Goal: Information Seeking & Learning: Learn about a topic

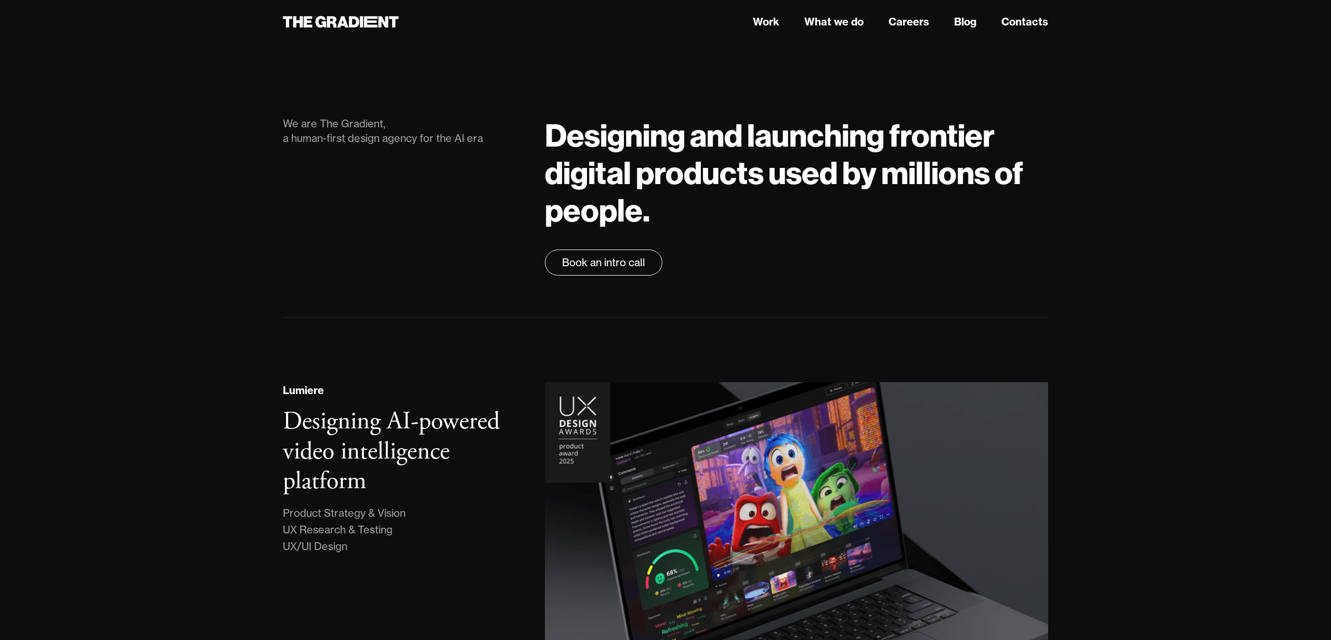
click at [720, 171] on h1 "Designing and launching frontier digital products used by millions of people." at bounding box center [796, 172] width 503 height 112
click at [919, 21] on link "Careers" at bounding box center [909, 22] width 41 height 16
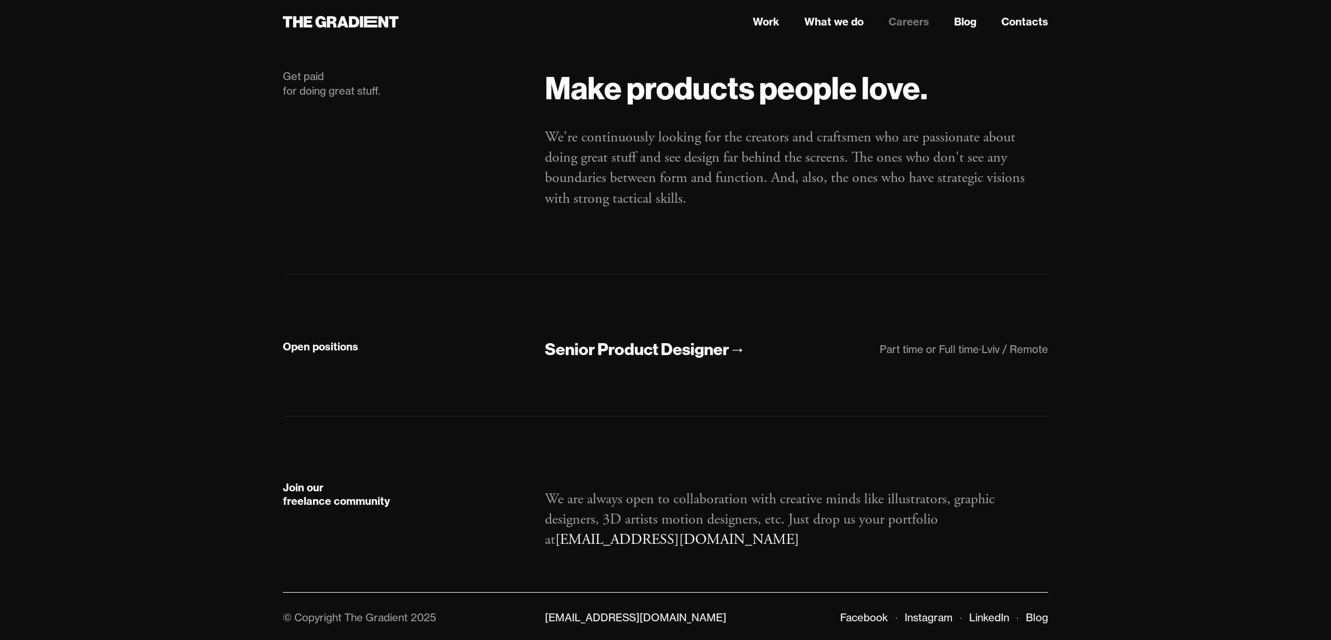
scroll to position [50, 0]
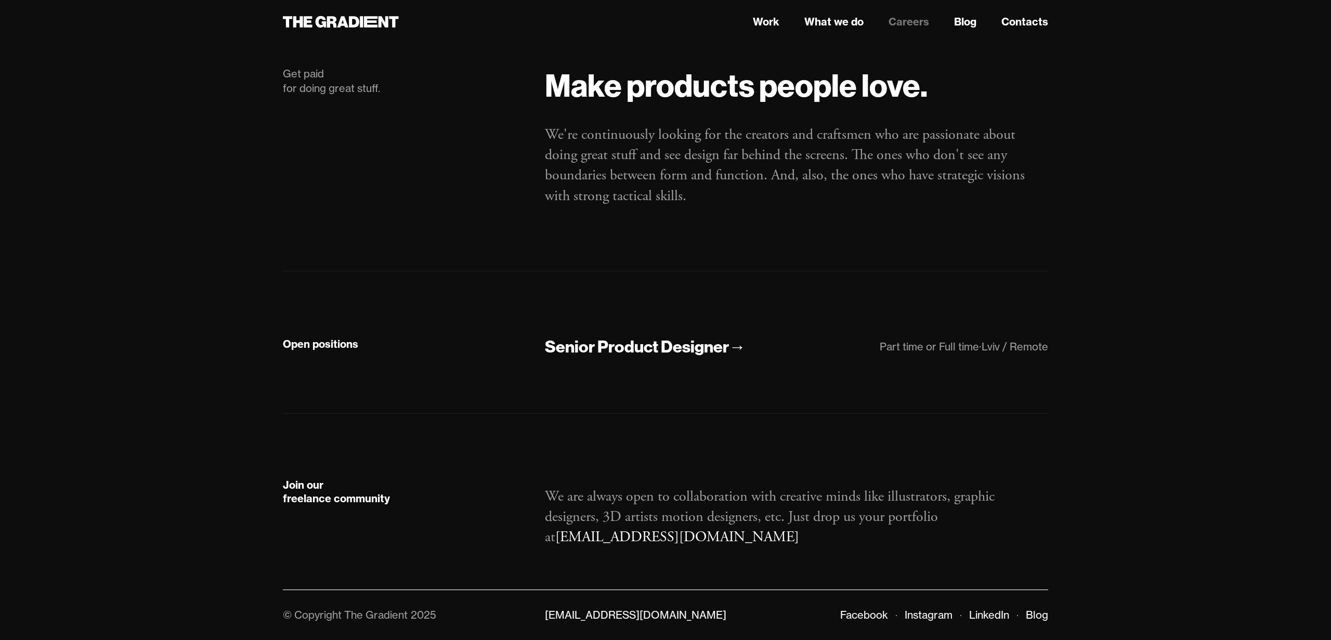
click at [936, 343] on div "Part time or Full time" at bounding box center [929, 346] width 99 height 13
click at [935, 343] on div "Part time or Full time" at bounding box center [929, 346] width 99 height 13
click at [934, 346] on div "Part time or Full time" at bounding box center [929, 346] width 99 height 13
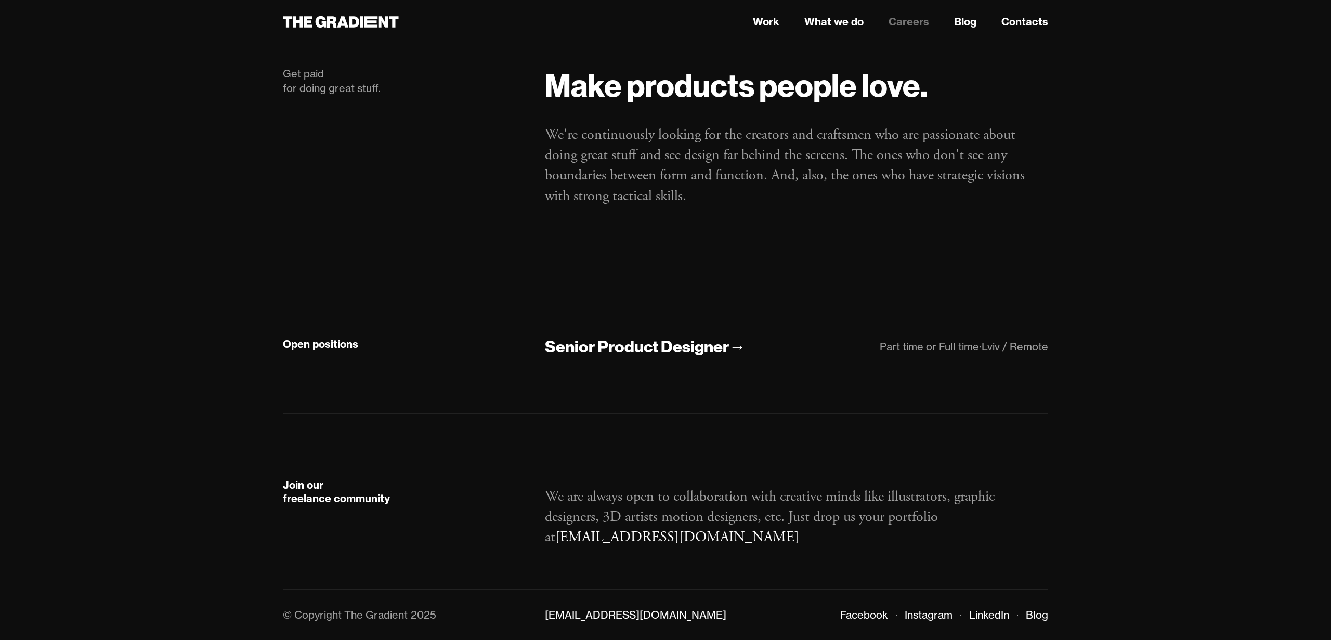
click at [934, 346] on div "Part time or Full time" at bounding box center [929, 346] width 99 height 13
click at [697, 356] on div "Senior Product Designer" at bounding box center [637, 347] width 184 height 22
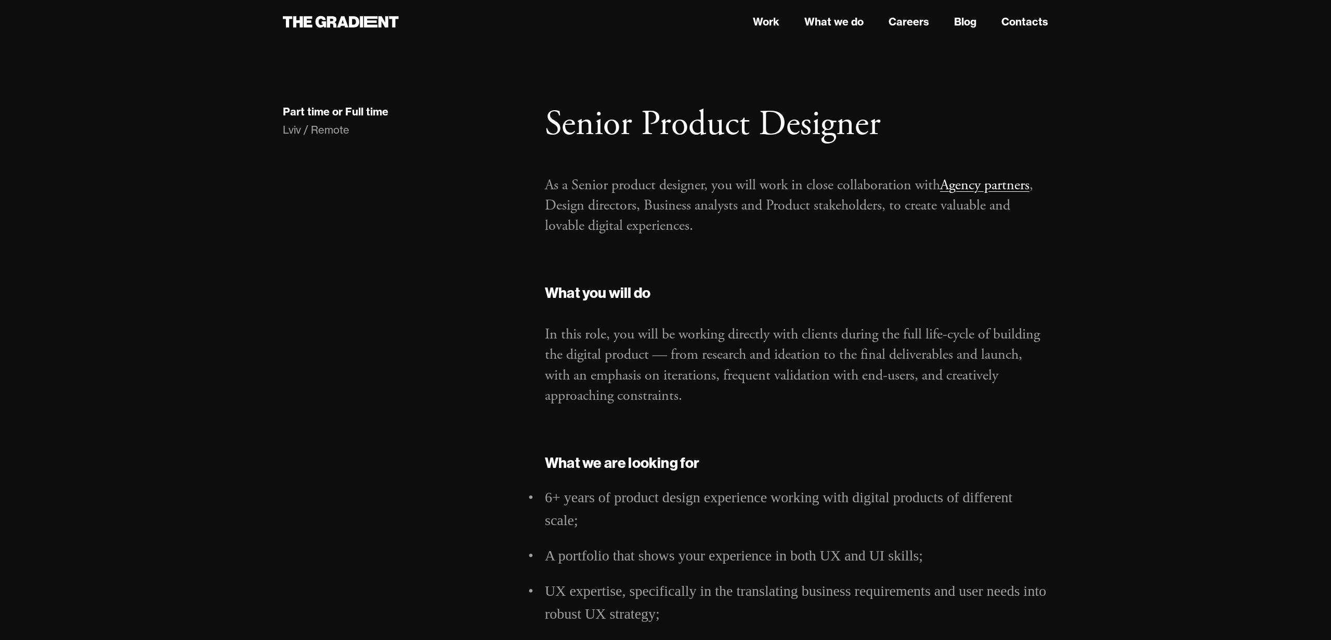
scroll to position [16, 0]
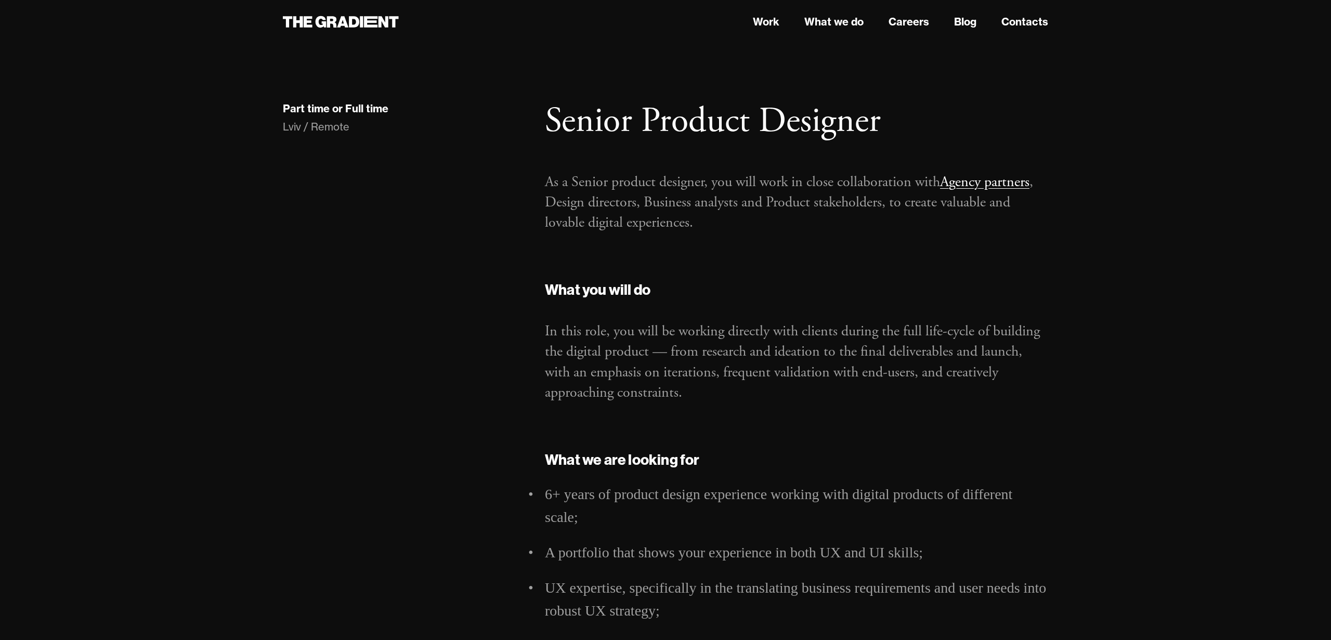
click at [912, 184] on p "As a Senior product designer, you will work in close collaboration with Agency …" at bounding box center [796, 202] width 503 height 61
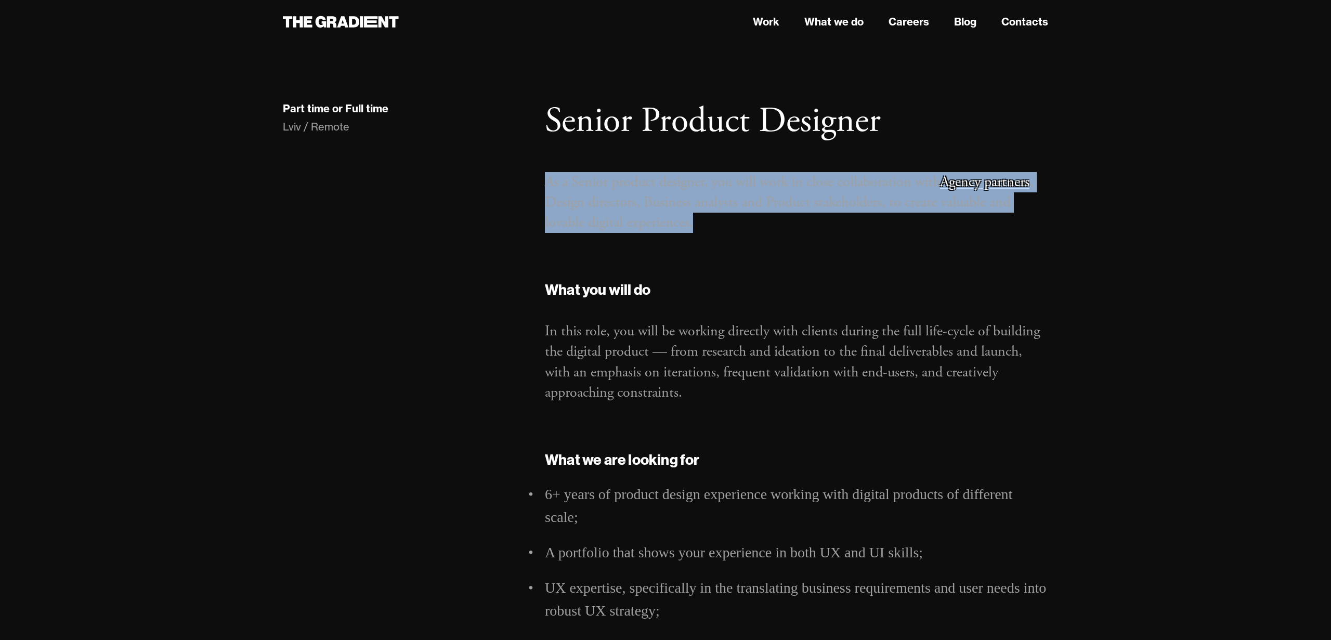
click at [912, 184] on p "As a Senior product designer, you will work in close collaboration with Agency …" at bounding box center [796, 202] width 503 height 61
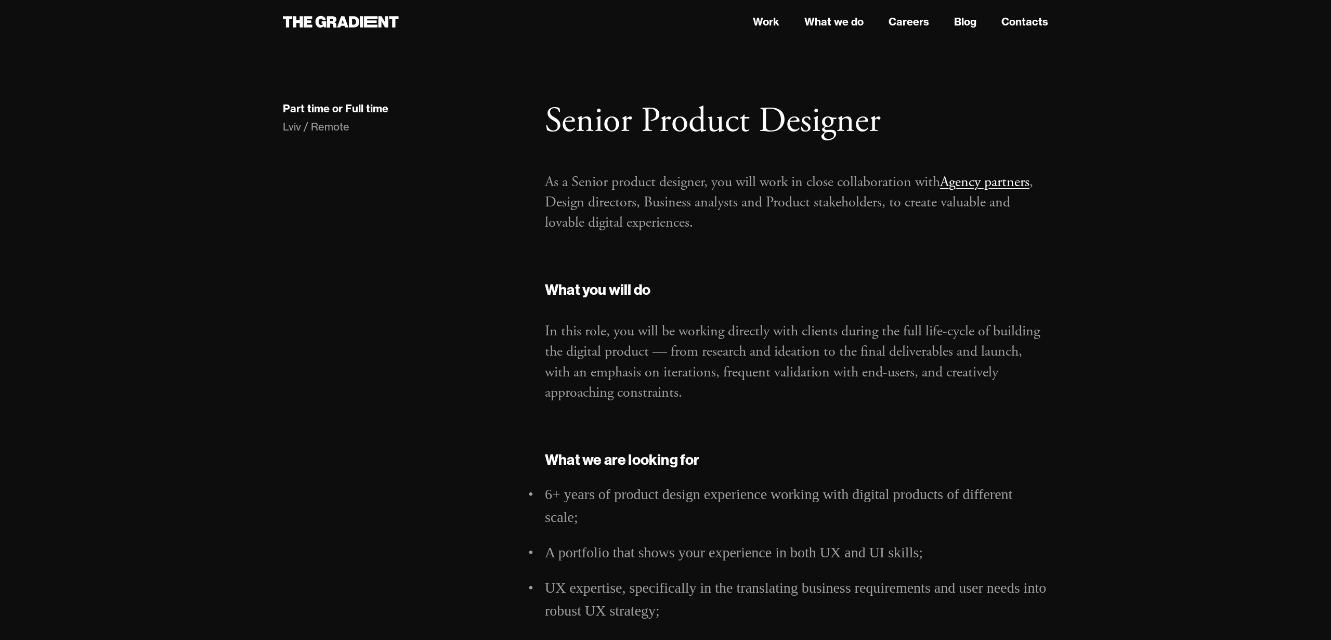
click at [912, 184] on p "As a Senior product designer, you will work in close collaboration with Agency …" at bounding box center [796, 202] width 503 height 61
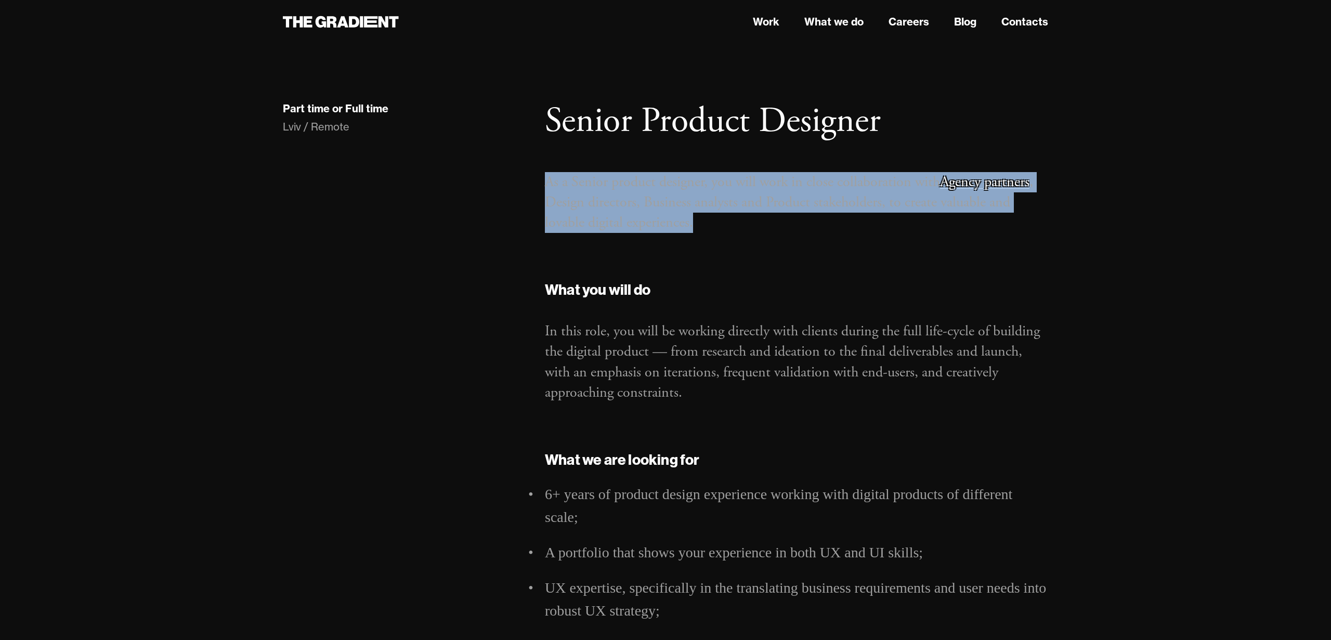
click at [912, 184] on p "As a Senior product designer, you will work in close collaboration with Agency …" at bounding box center [796, 202] width 503 height 61
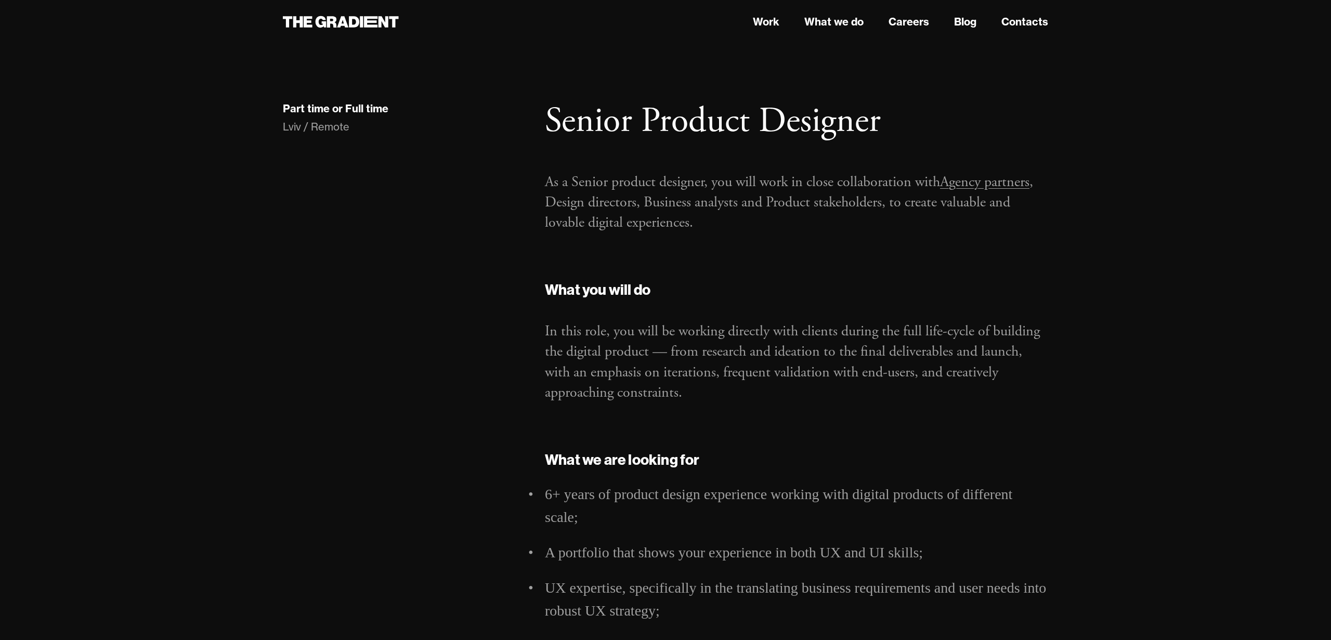
click at [993, 183] on link "Agency partners" at bounding box center [984, 182] width 89 height 19
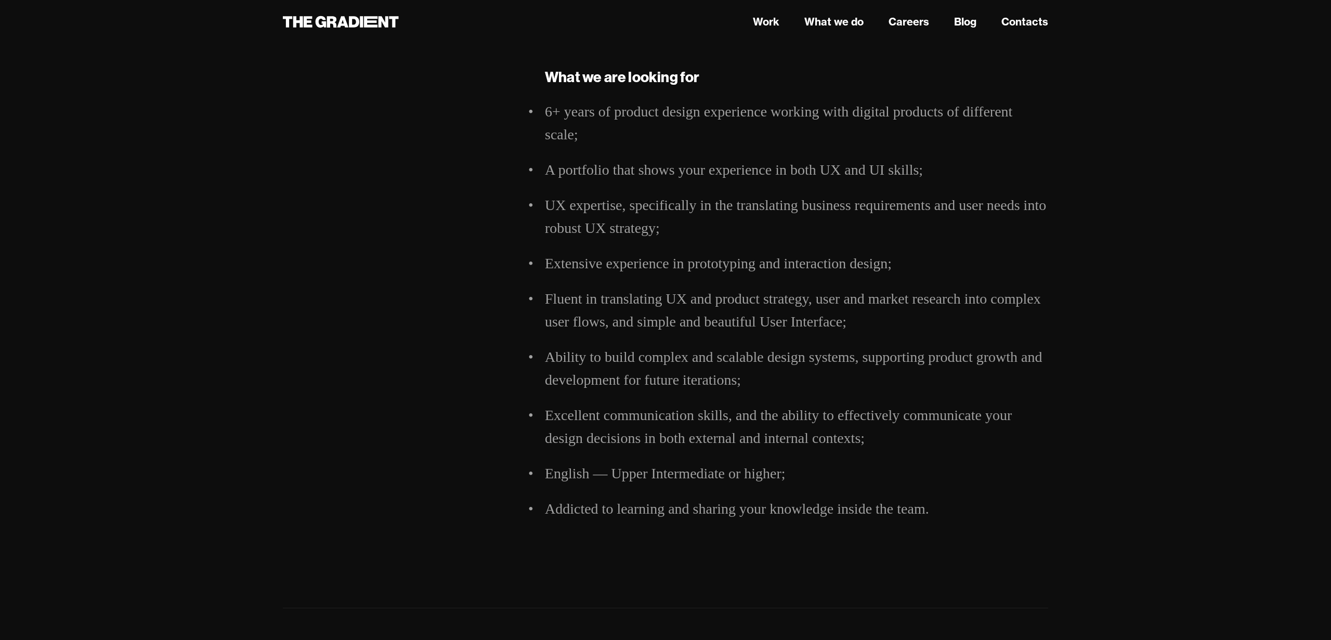
scroll to position [401, 0]
click at [597, 503] on li "Addicted to learning and sharing your knowledge inside the team." at bounding box center [796, 507] width 503 height 23
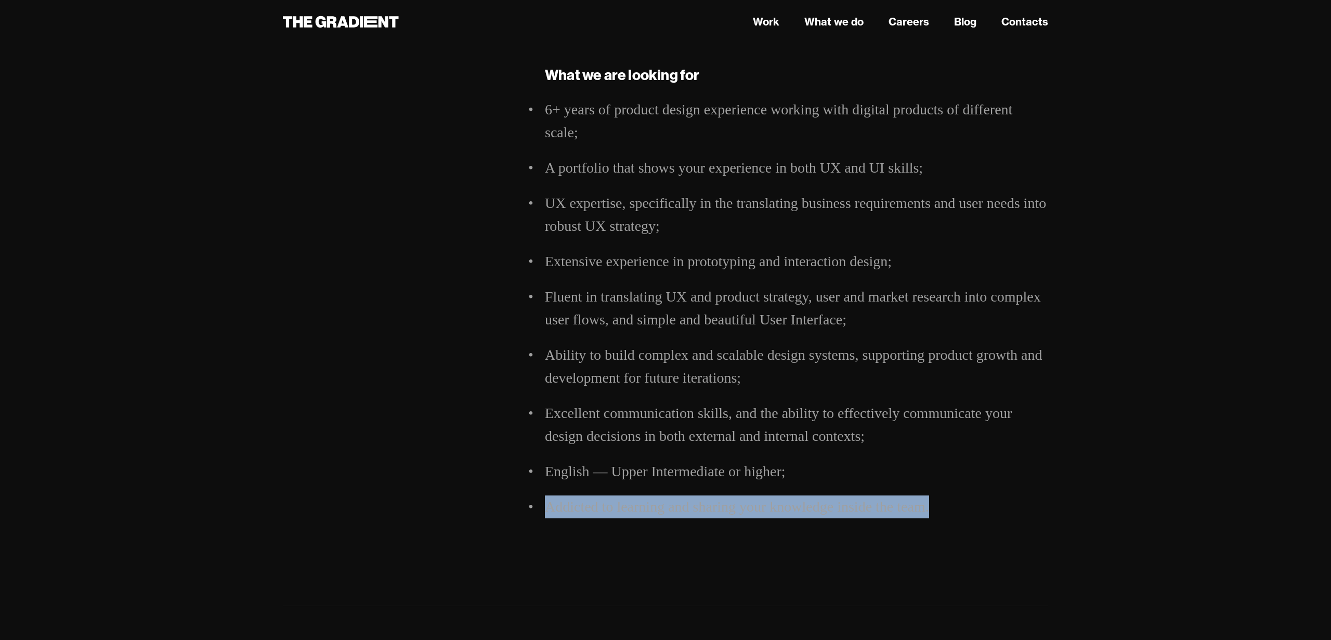
click at [597, 503] on li "Addicted to learning and sharing your knowledge inside the team." at bounding box center [796, 507] width 503 height 23
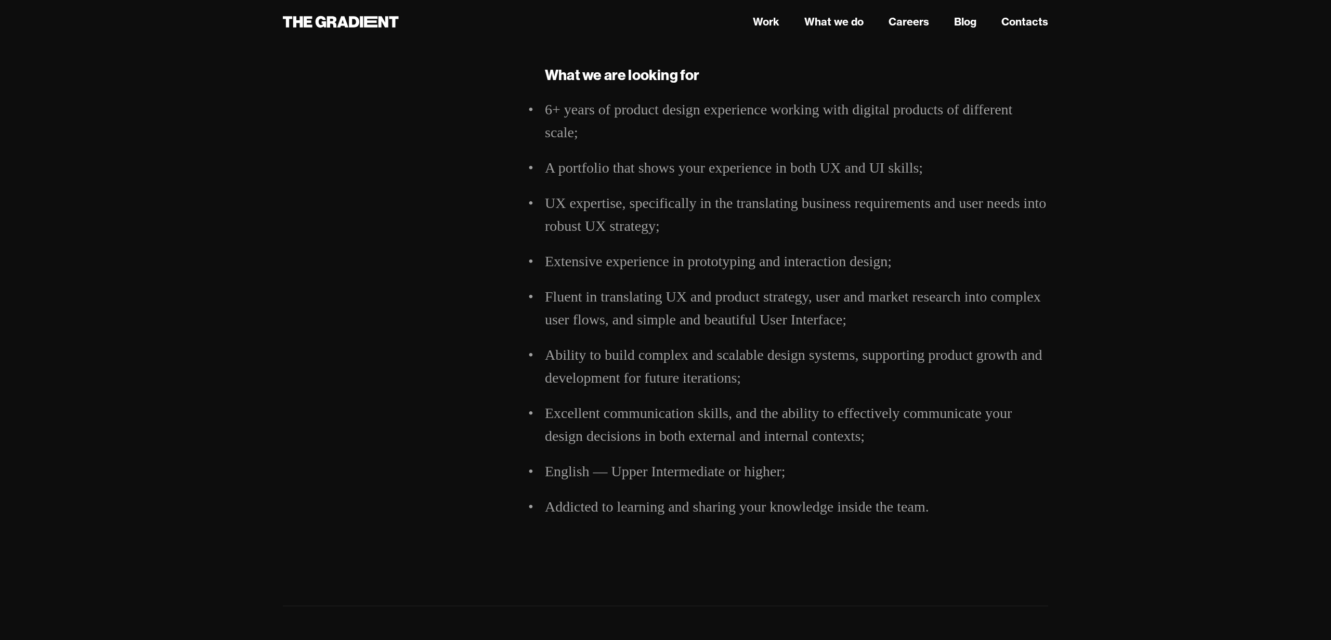
click at [597, 503] on li "Addicted to learning and sharing your knowledge inside the team." at bounding box center [796, 507] width 503 height 23
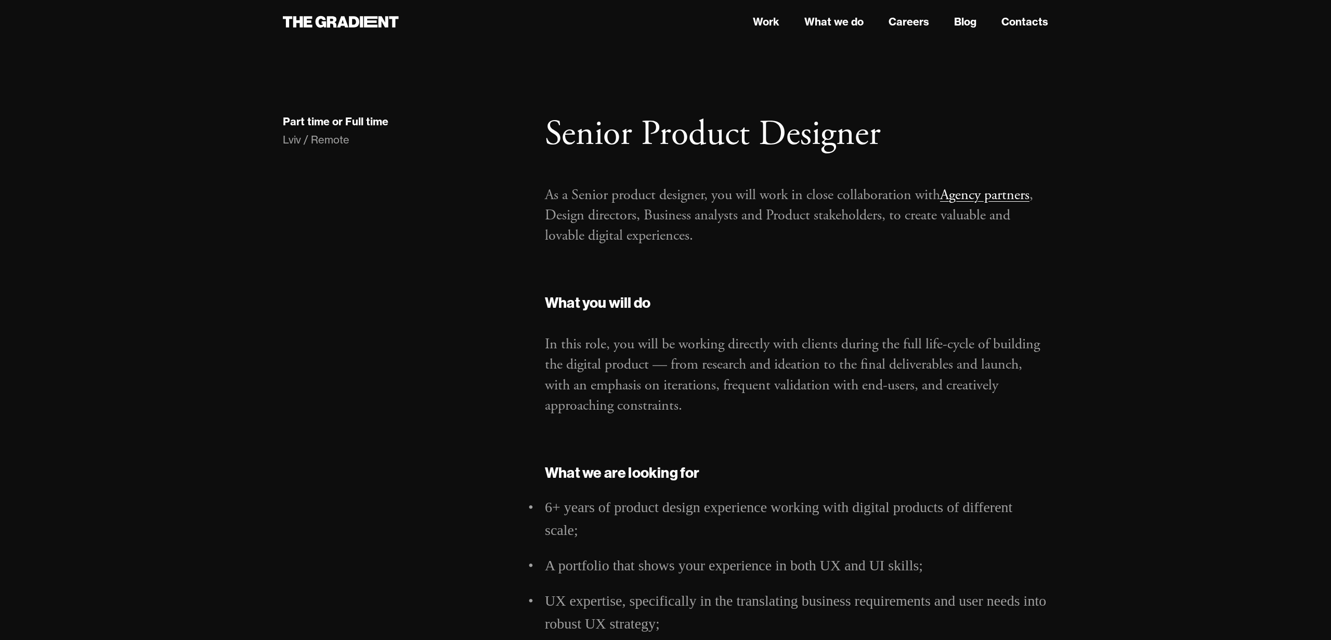
scroll to position [5, 0]
click at [690, 339] on p "In this role, you will be working directly with clients during the full life-cy…" at bounding box center [796, 374] width 503 height 82
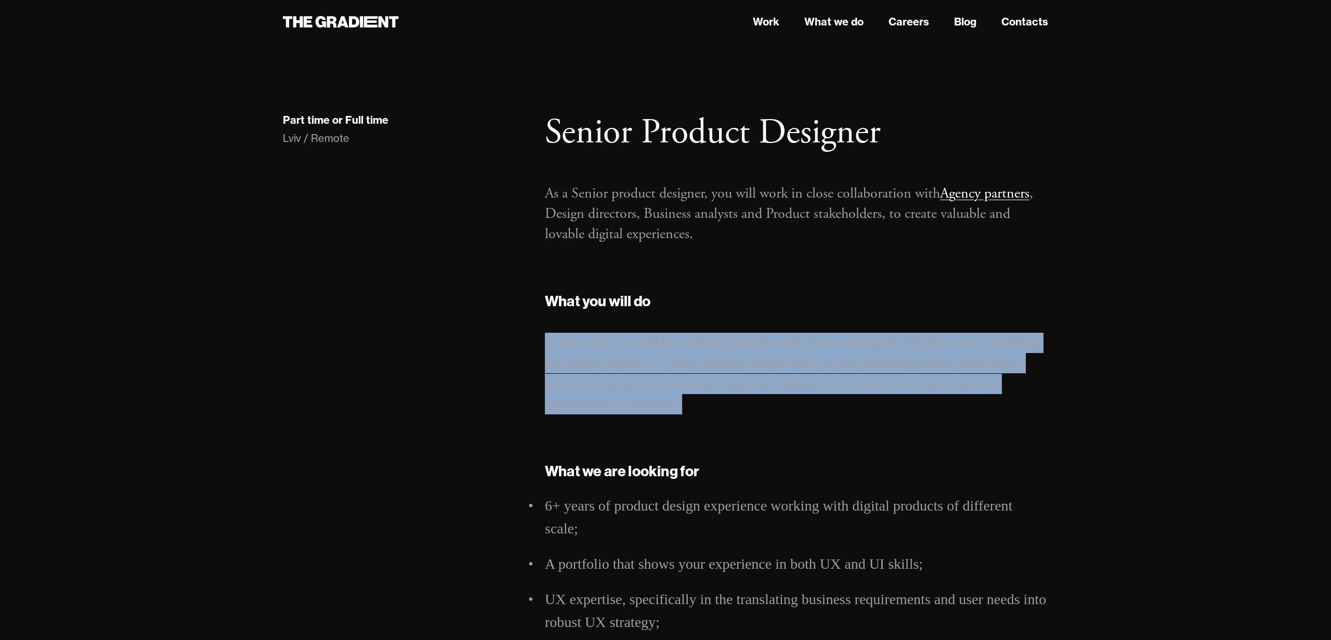
click at [690, 339] on p "In this role, you will be working directly with clients during the full life-cy…" at bounding box center [796, 374] width 503 height 82
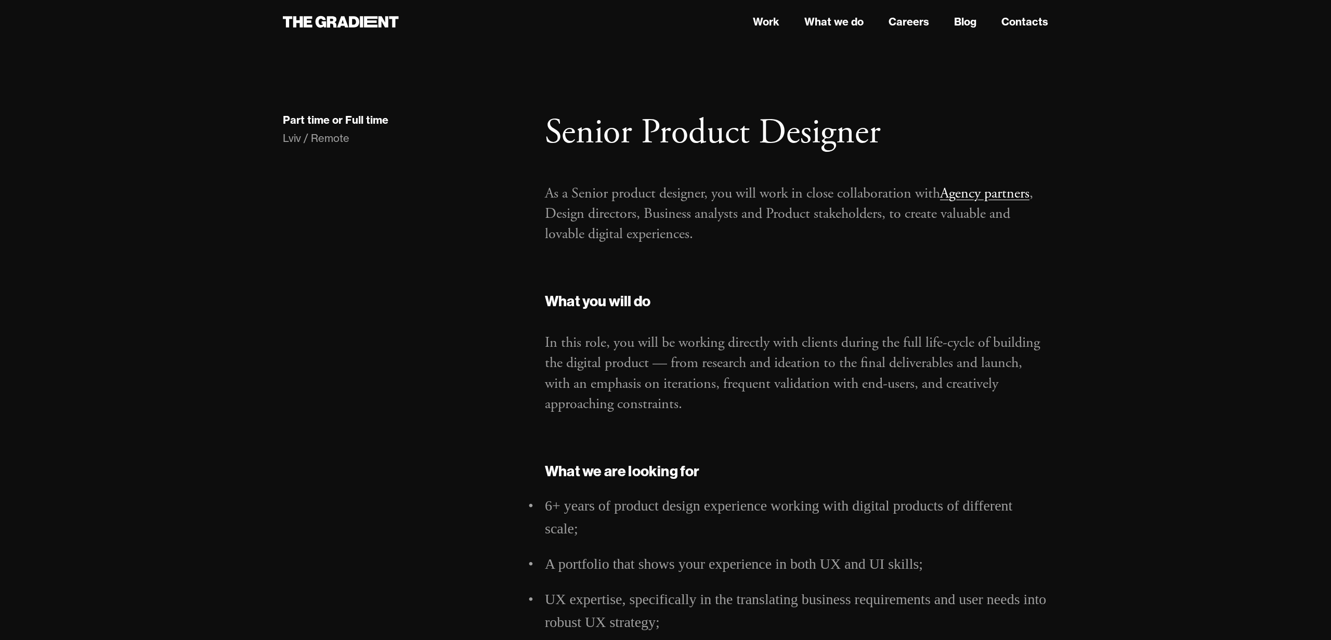
scroll to position [0, 0]
